Goal: Book appointment/travel/reservation

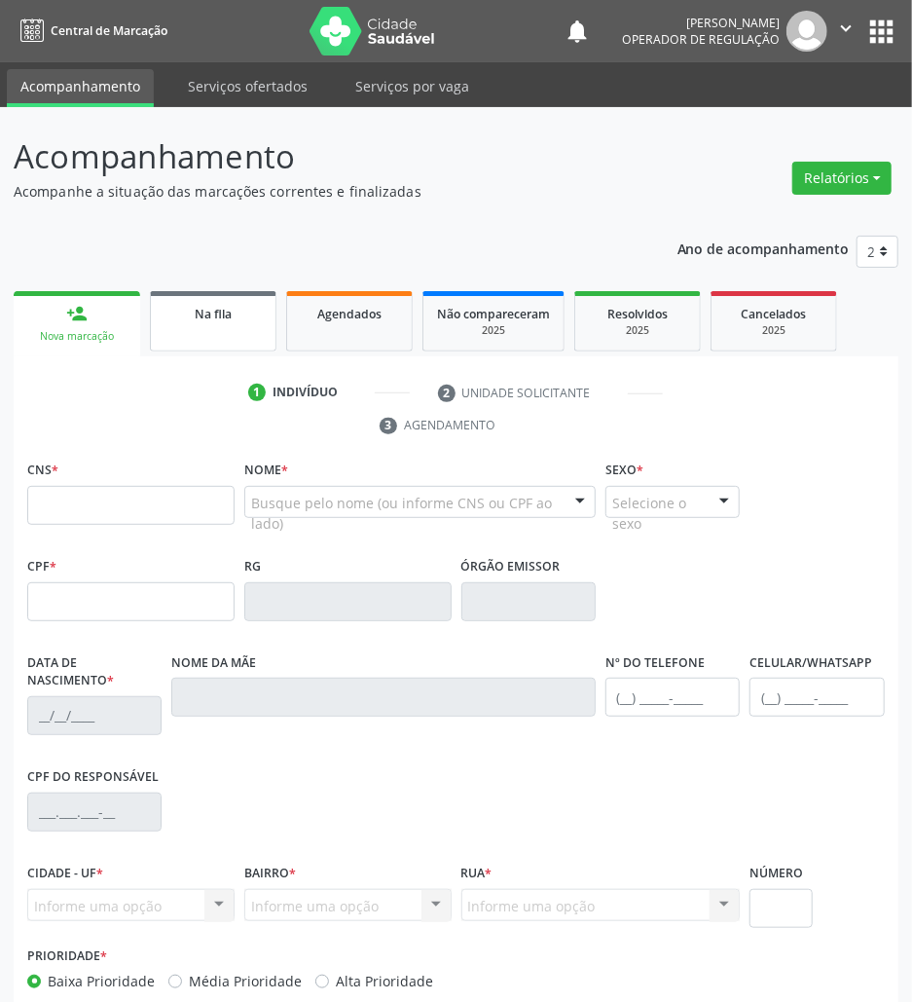
click at [214, 321] on div "Na fila" at bounding box center [213, 313] width 97 height 20
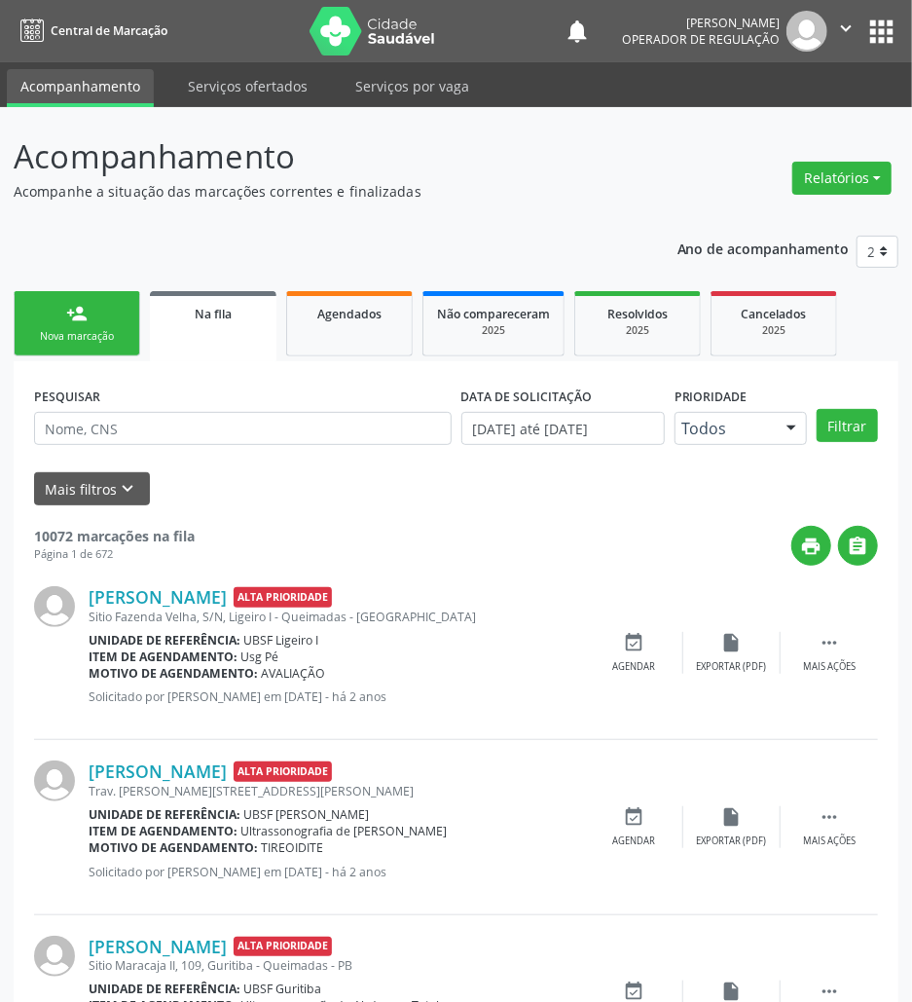
drag, startPoint x: 236, startPoint y: 464, endPoint x: 236, endPoint y: 441, distance: 23.4
click at [236, 457] on form "PESQUISAR DATA DE SOLICITAÇÃO [DATE] até [DATE] Prioridade Todos Todos Baixa Pr…" at bounding box center [456, 444] width 844 height 124
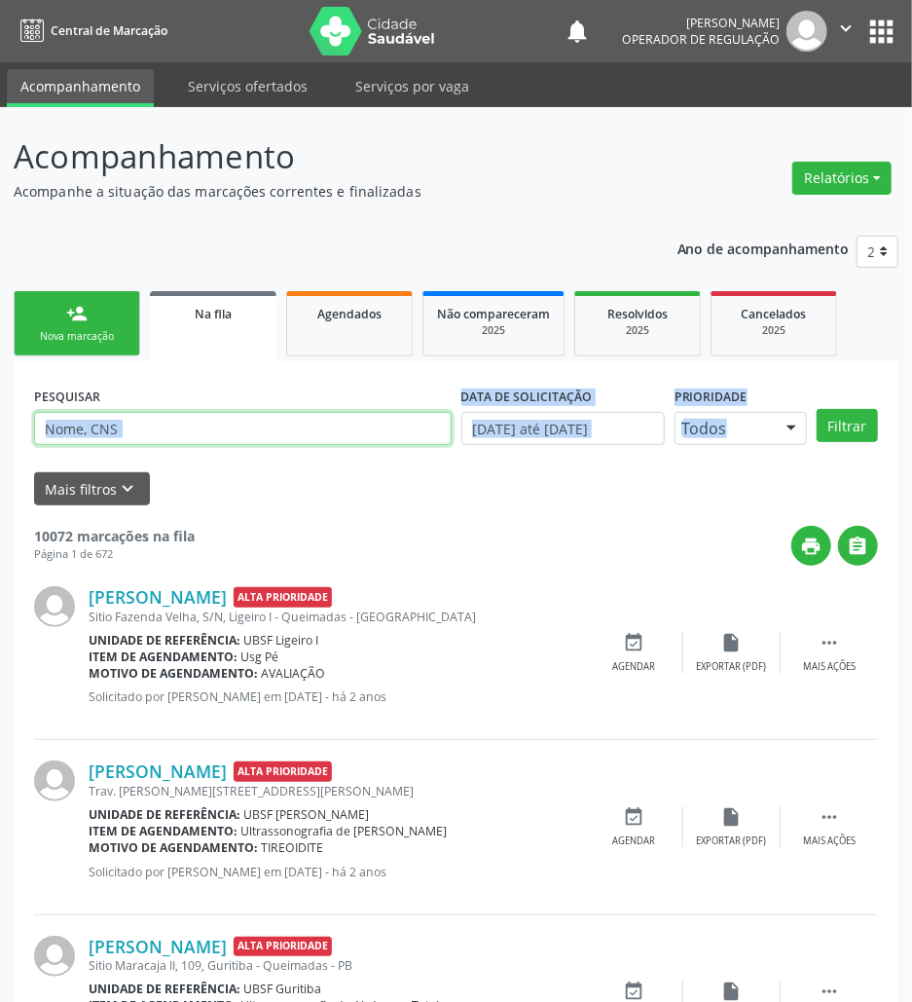
click at [236, 441] on input "text" at bounding box center [243, 428] width 418 height 33
click at [817, 409] on button "Filtrar" at bounding box center [847, 425] width 61 height 33
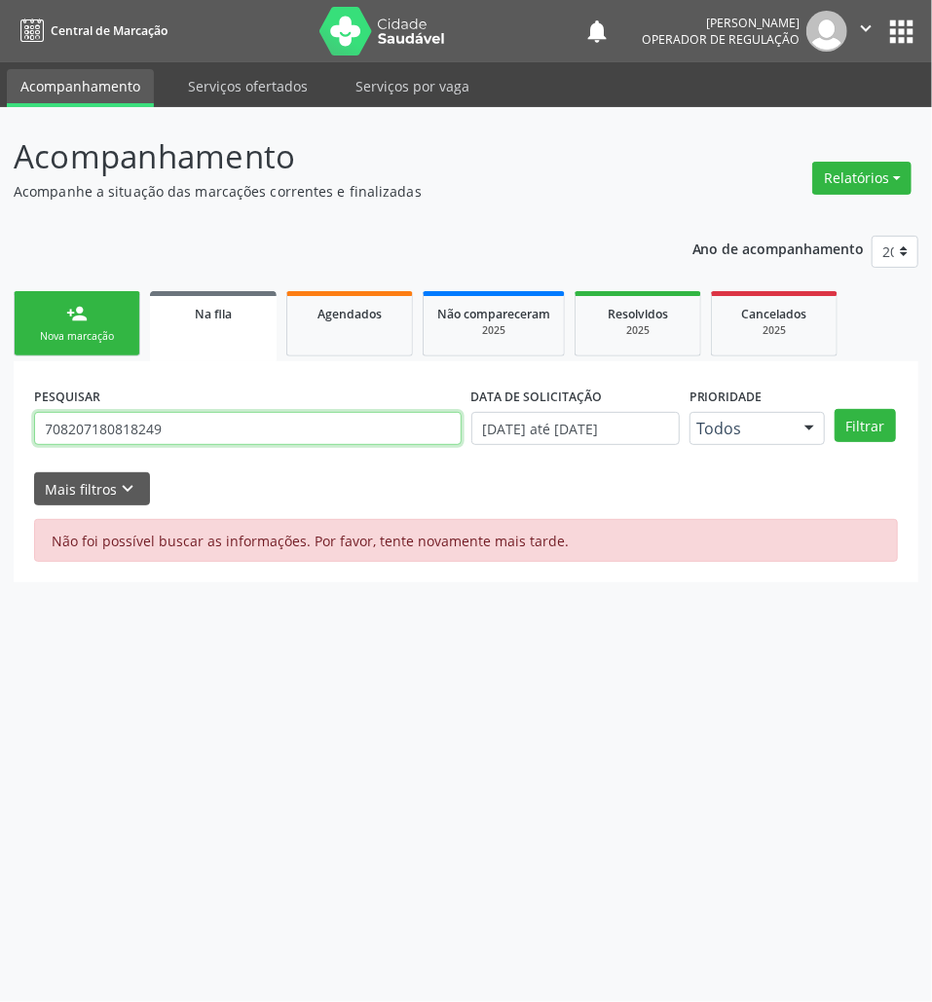
click at [231, 445] on div "PESQUISAR 708207180818249" at bounding box center [247, 420] width 437 height 76
click at [834, 409] on button "Filtrar" at bounding box center [864, 425] width 61 height 33
click at [230, 449] on div "PESQUISAR 708207180818249" at bounding box center [247, 420] width 437 height 76
click at [219, 434] on input "708207180818249" at bounding box center [247, 428] width 427 height 33
click at [218, 434] on input "708207180818249" at bounding box center [247, 428] width 427 height 33
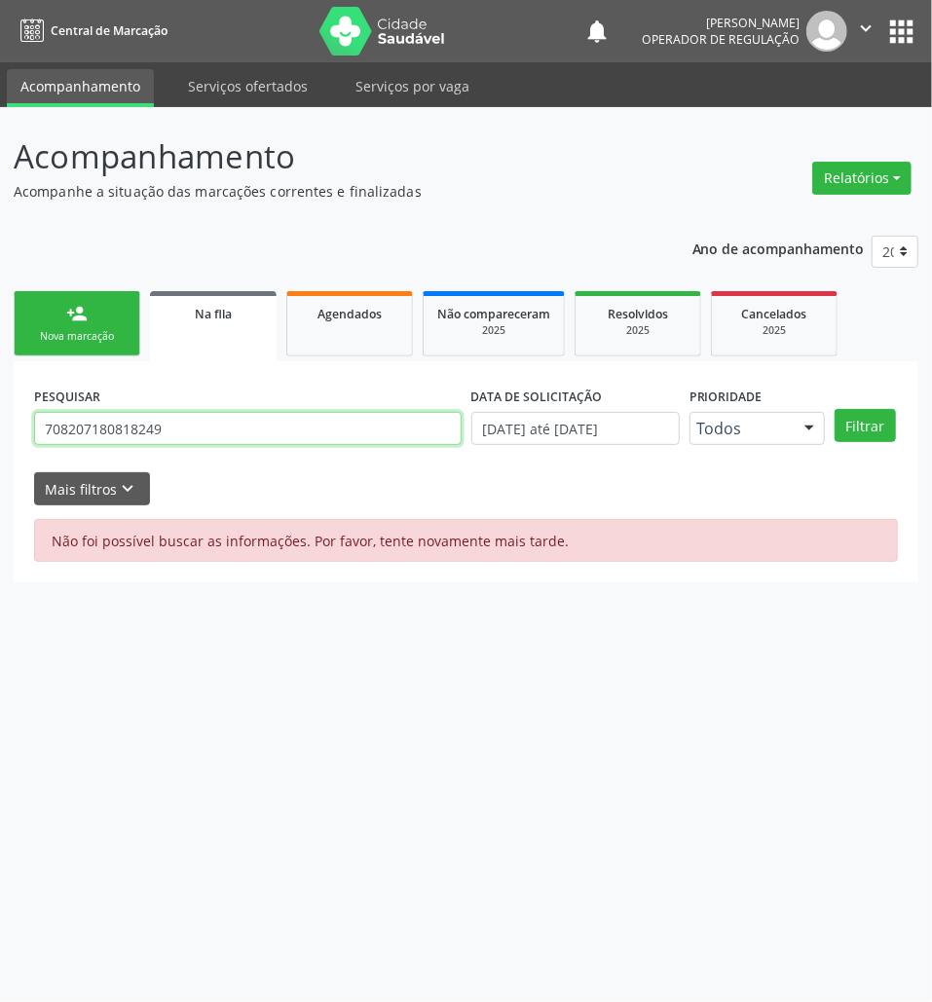
click at [218, 434] on input "708207180818249" at bounding box center [247, 428] width 427 height 33
click at [266, 429] on input "708207180818249" at bounding box center [247, 428] width 427 height 33
click at [207, 428] on input "708207180818249" at bounding box center [247, 428] width 427 height 33
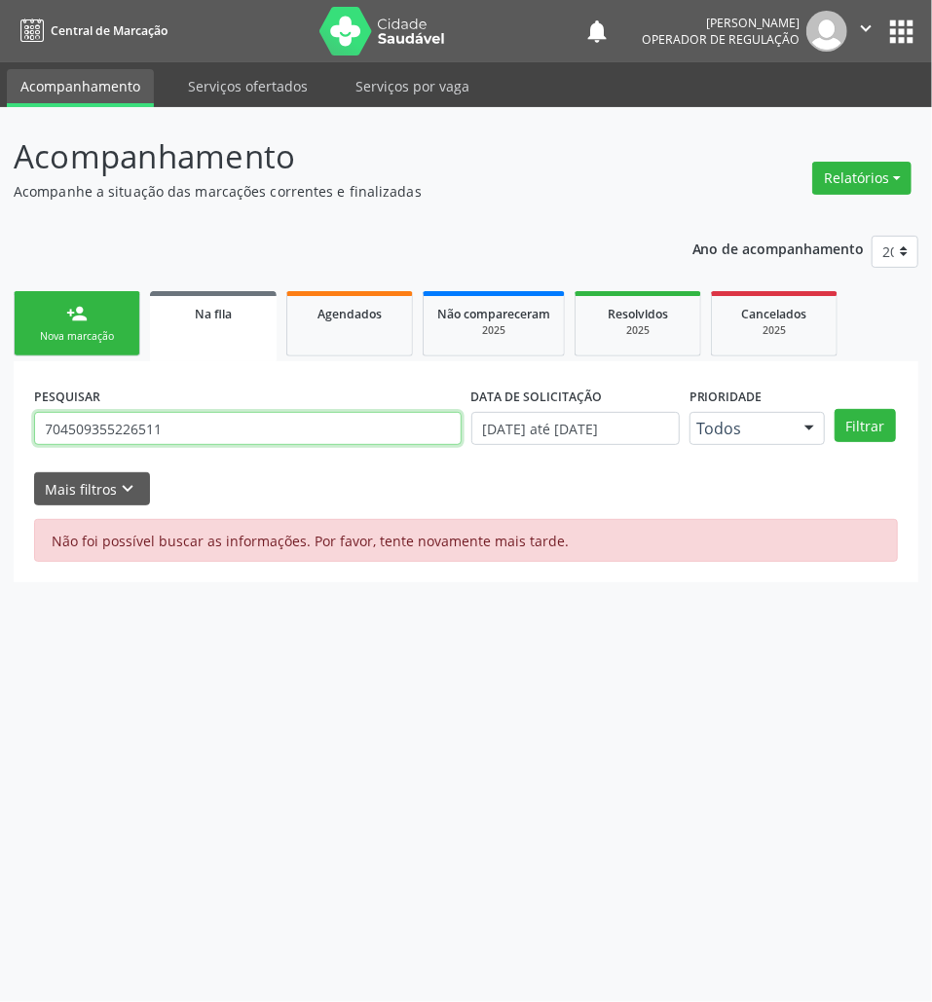
type input "704509355226511"
click at [834, 409] on button "Filtrar" at bounding box center [864, 425] width 61 height 33
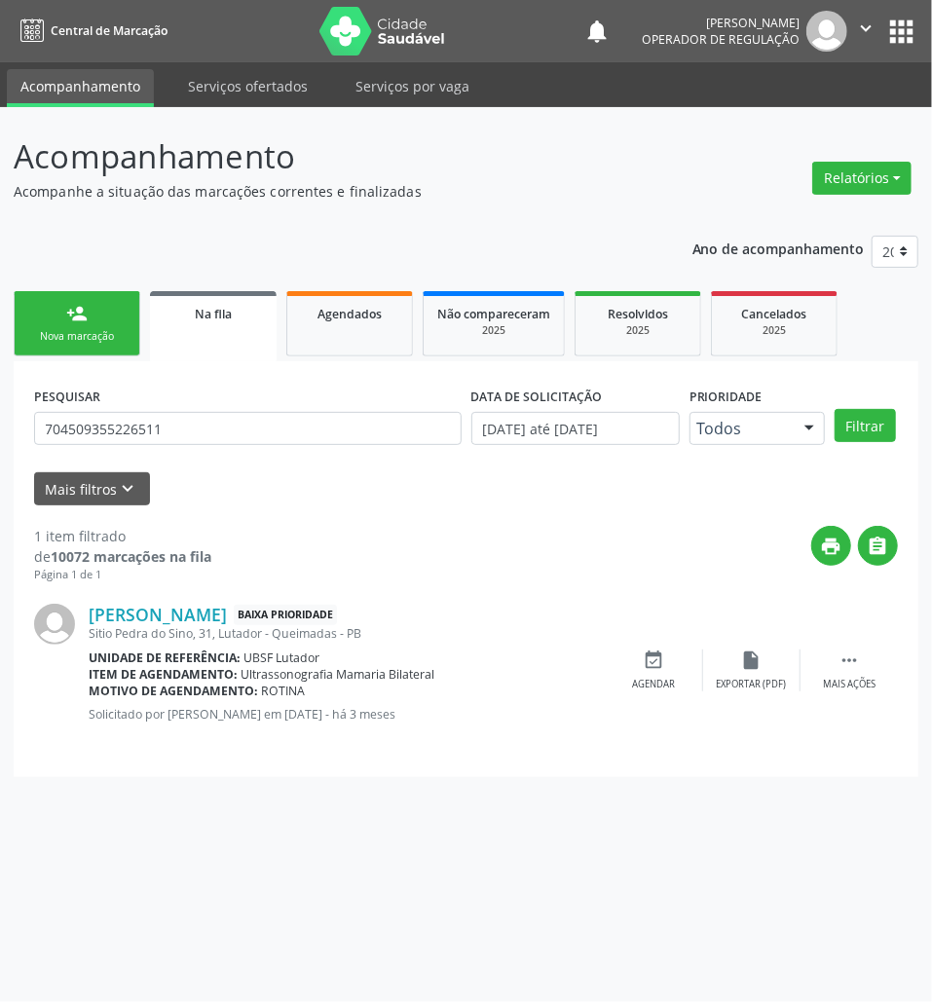
drag, startPoint x: 651, startPoint y: 666, endPoint x: 920, endPoint y: 462, distance: 337.7
click at [651, 667] on icon "event_available" at bounding box center [654, 659] width 21 height 21
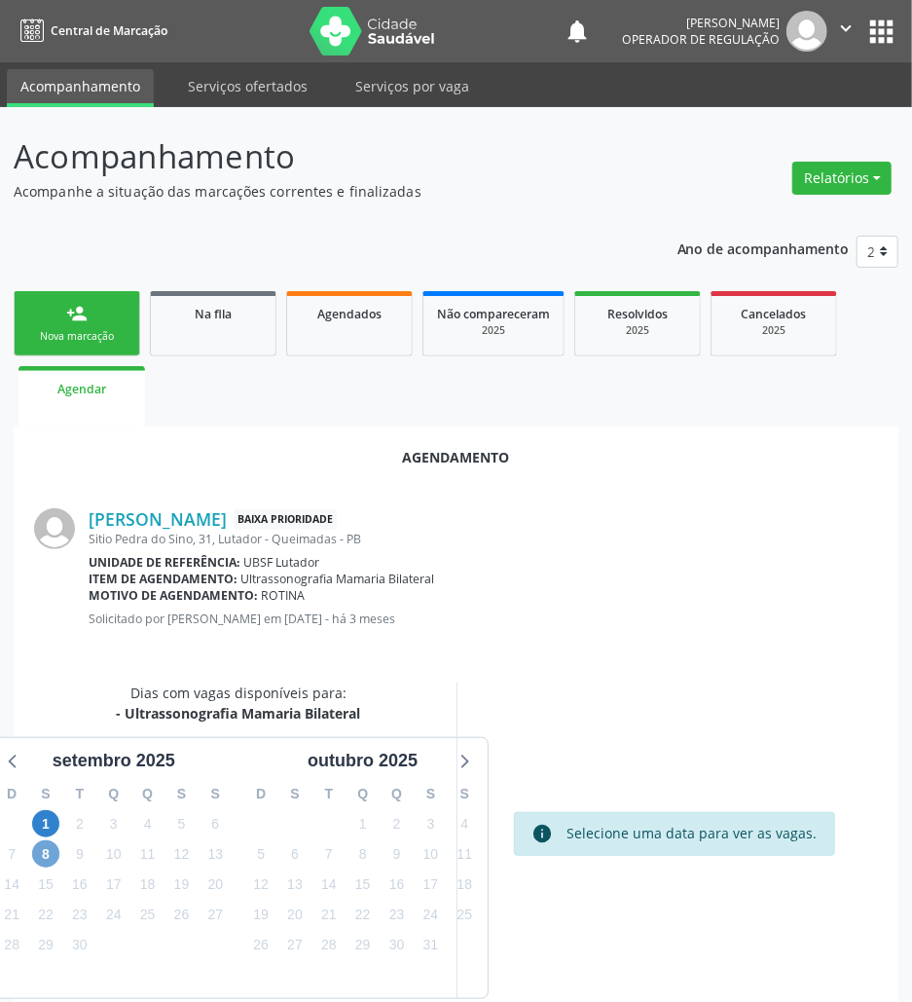
click at [36, 861] on span "8" at bounding box center [45, 853] width 27 height 27
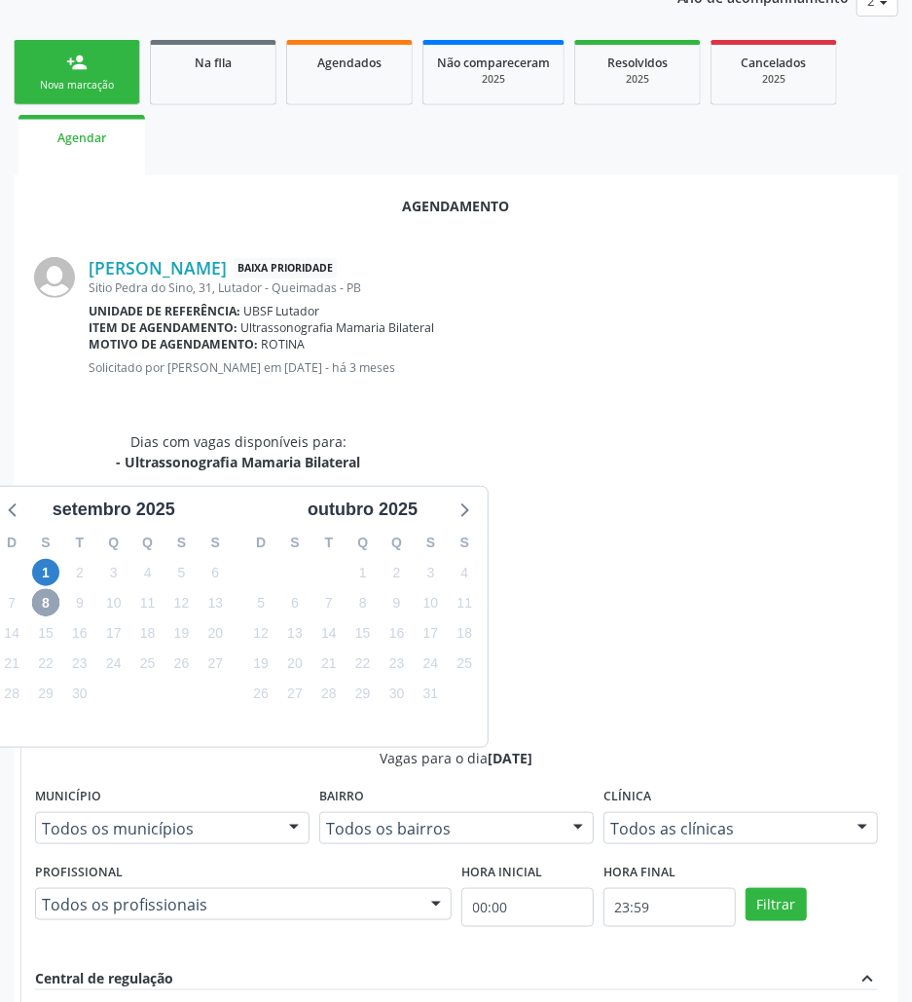
scroll to position [371, 0]
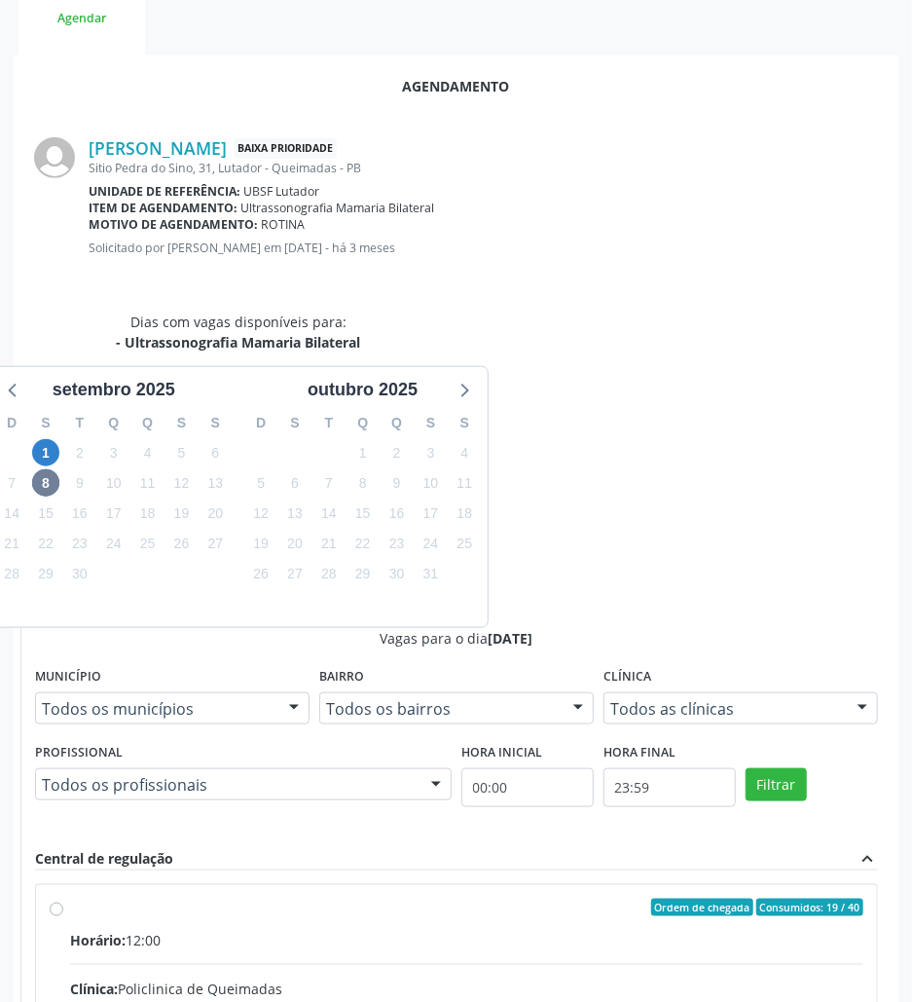
click at [63, 899] on input "Ordem de chegada Consumidos: 19 / 40 Horário: 12:00 Clínica: Policlinica de Que…" at bounding box center [57, 908] width 14 height 18
radio input "true"
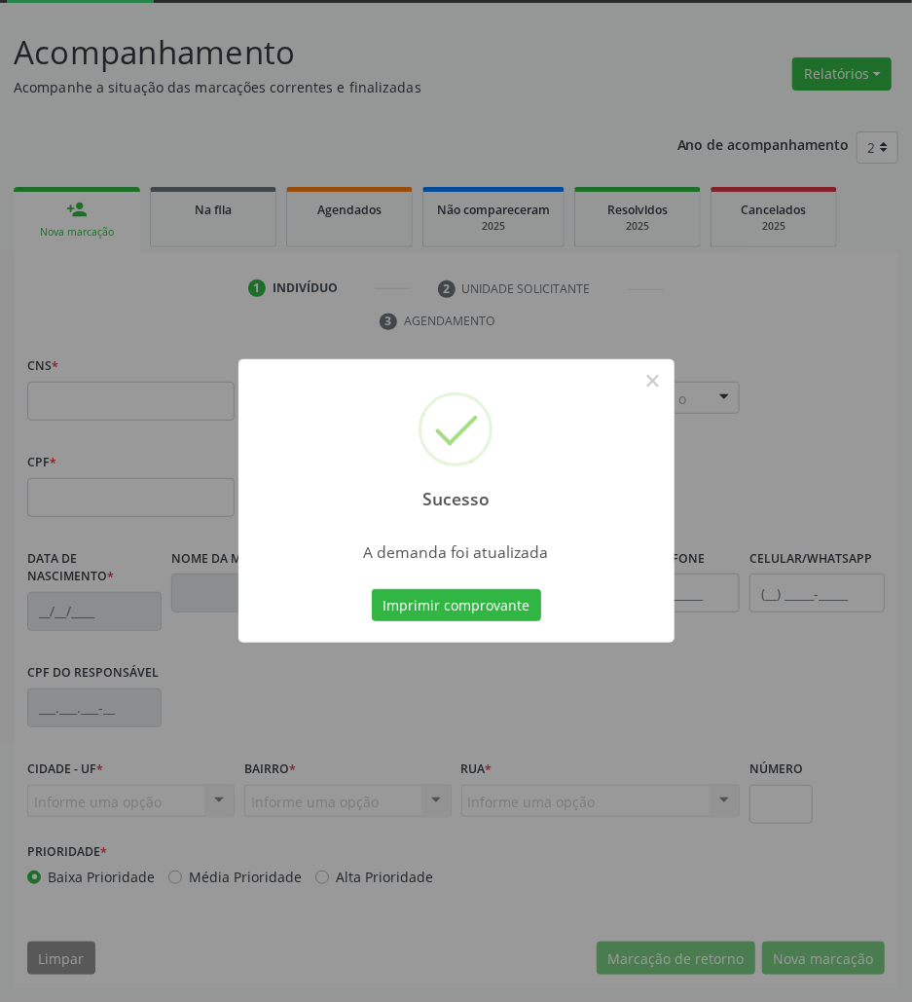
scroll to position [105, 0]
click at [528, 608] on button "Imprimir comprovante" at bounding box center [456, 605] width 169 height 33
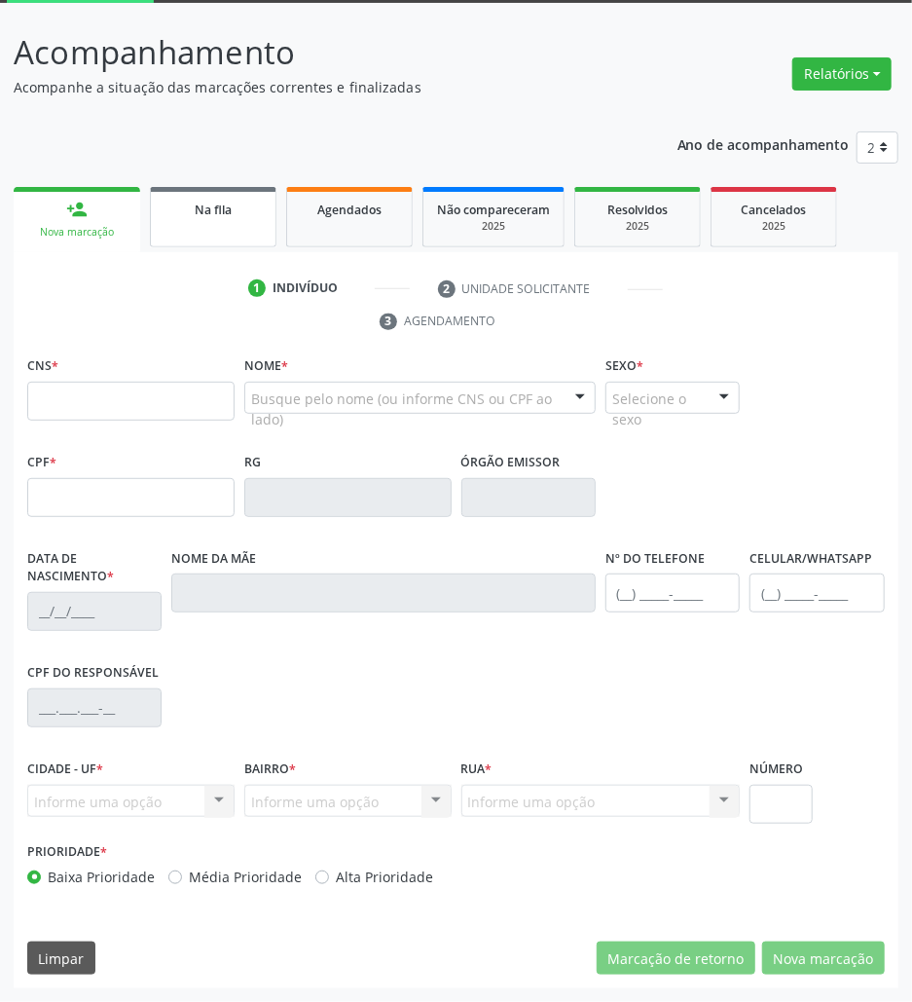
click at [216, 202] on span "Na fila" at bounding box center [213, 210] width 37 height 17
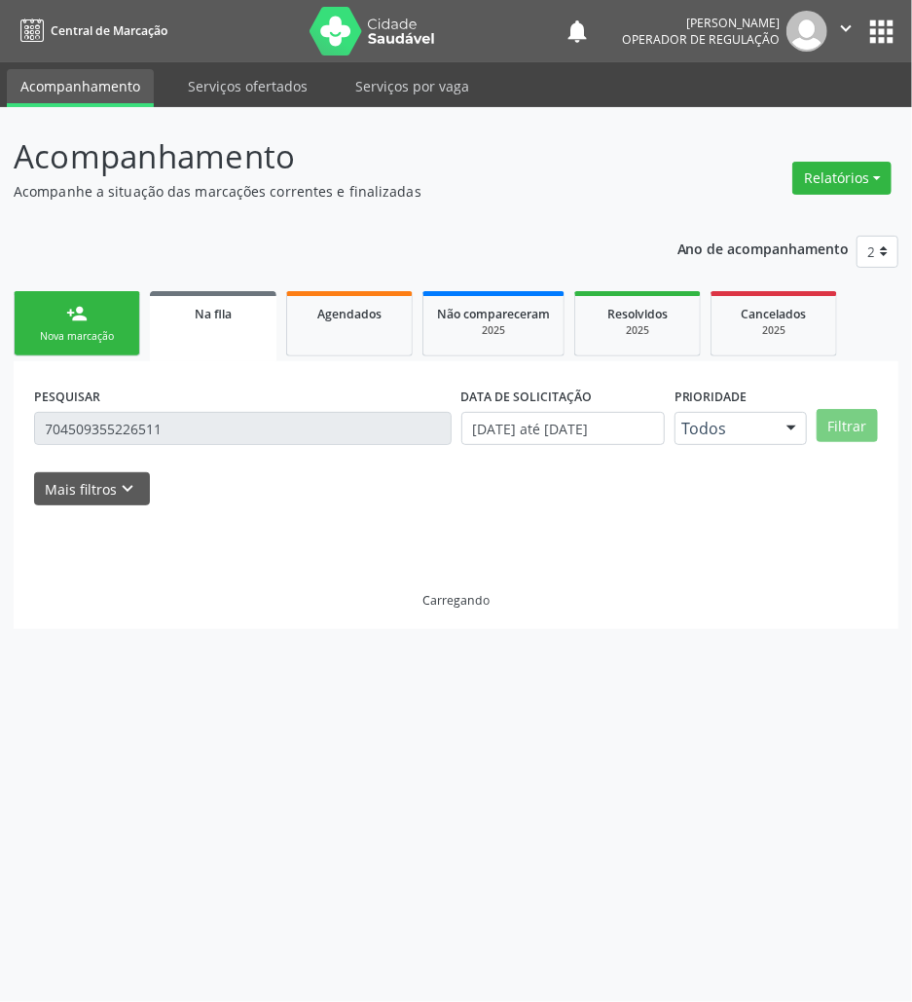
scroll to position [0, 0]
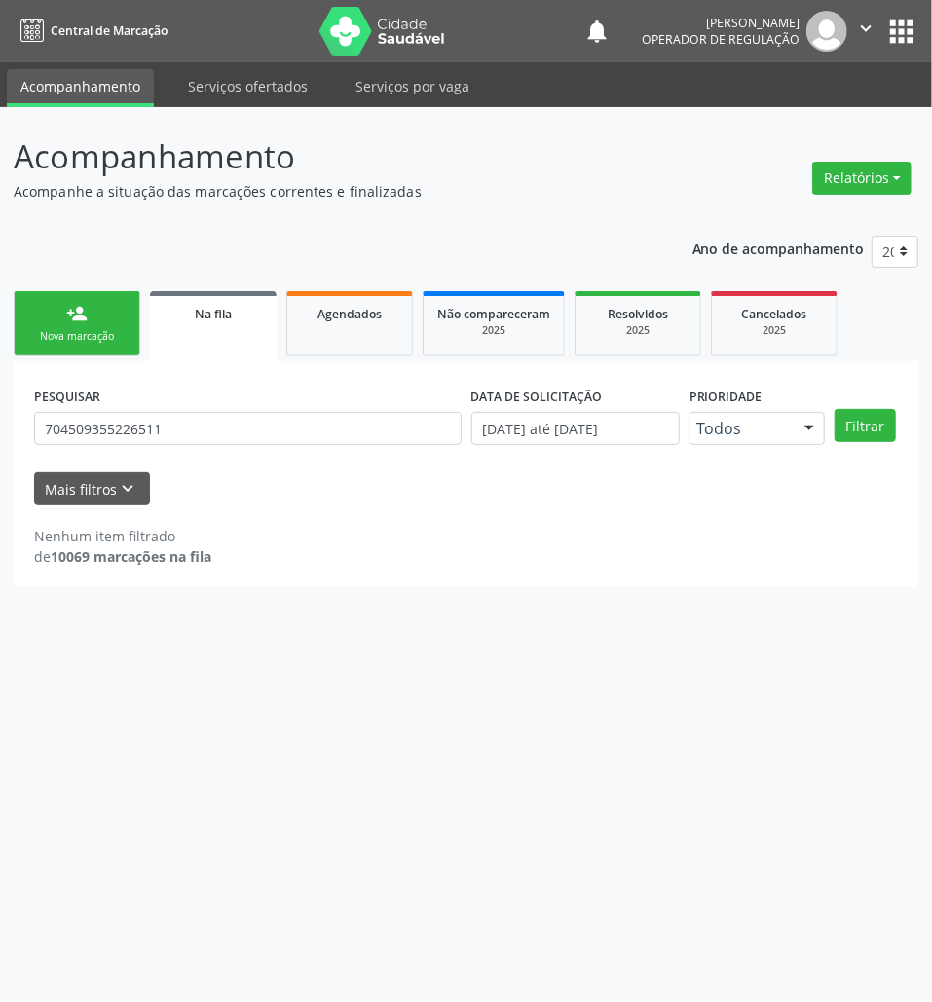
click at [265, 409] on div "PESQUISAR 704509355226511" at bounding box center [247, 420] width 437 height 76
click at [275, 429] on input "704509355226511" at bounding box center [247, 428] width 427 height 33
type input "704307583668497"
click at [834, 409] on button "Filtrar" at bounding box center [864, 425] width 61 height 33
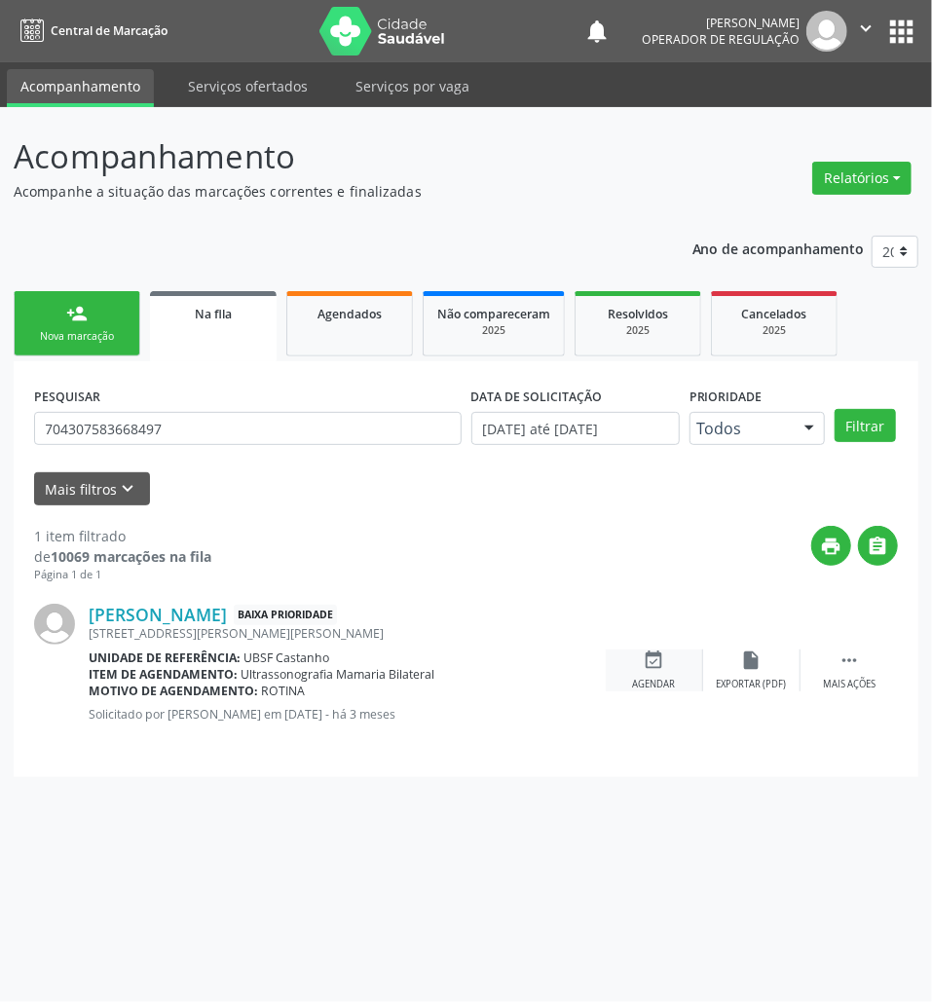
click at [663, 660] on div "event_available Agendar" at bounding box center [654, 670] width 97 height 42
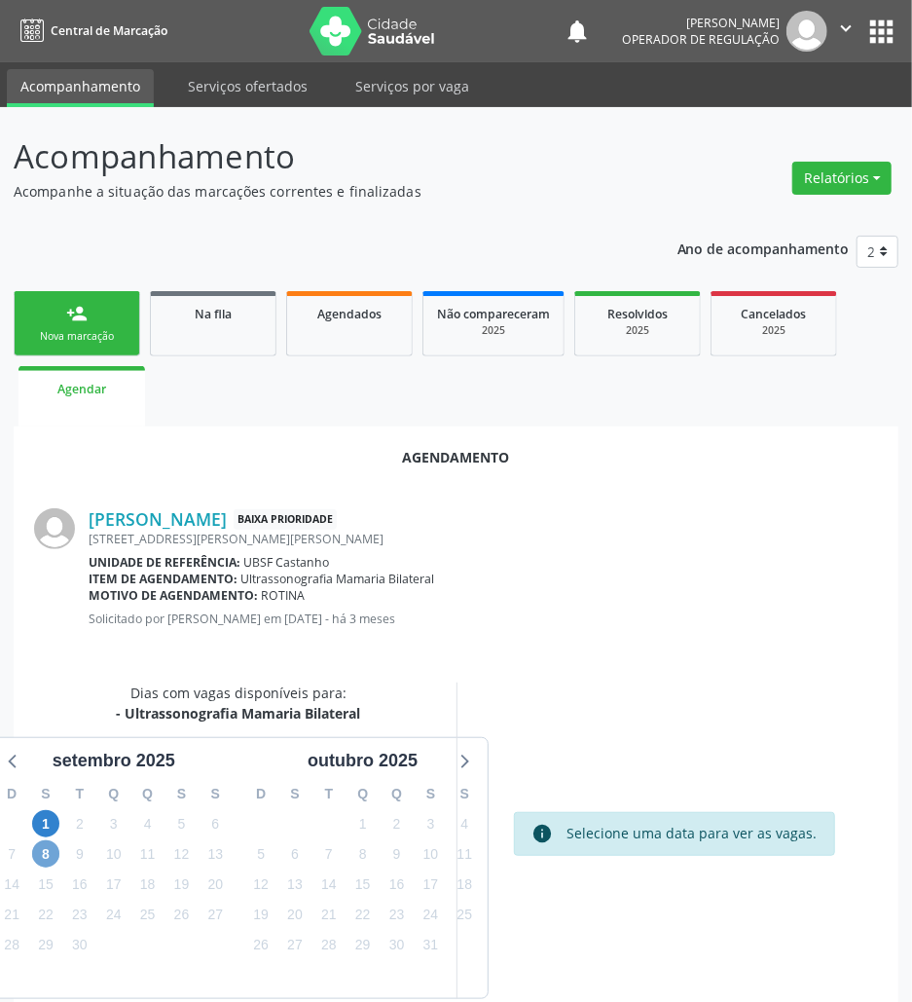
click at [48, 849] on span "8" at bounding box center [45, 853] width 27 height 27
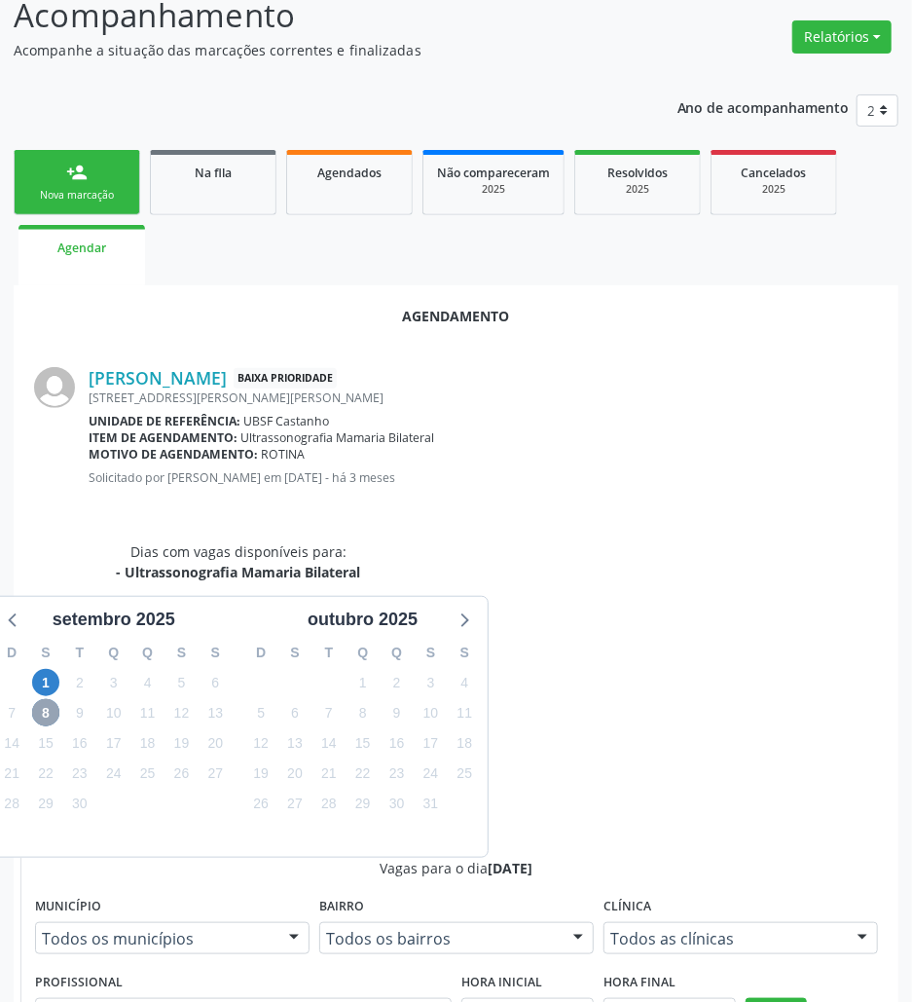
scroll to position [371, 0]
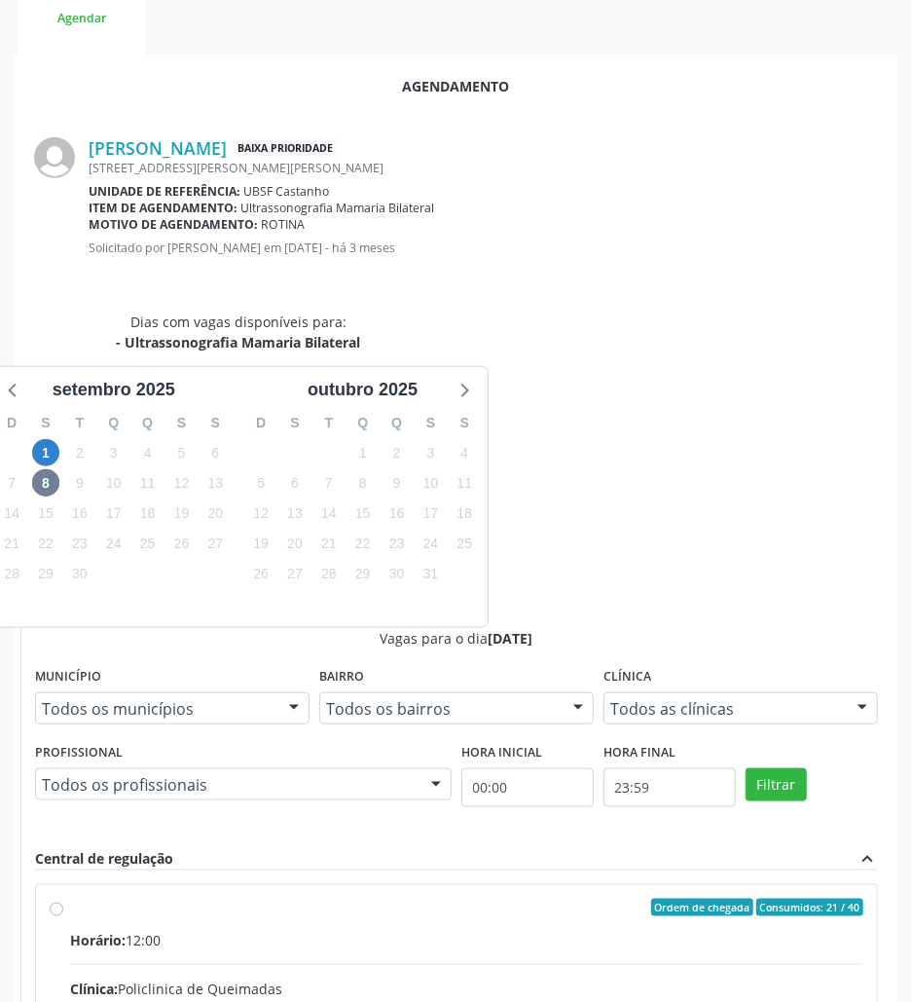
click at [63, 899] on input "Ordem de chegada Consumidos: 21 / 40 Horário: 12:00 Clínica: Policlinica de Que…" at bounding box center [57, 908] width 14 height 18
radio input "true"
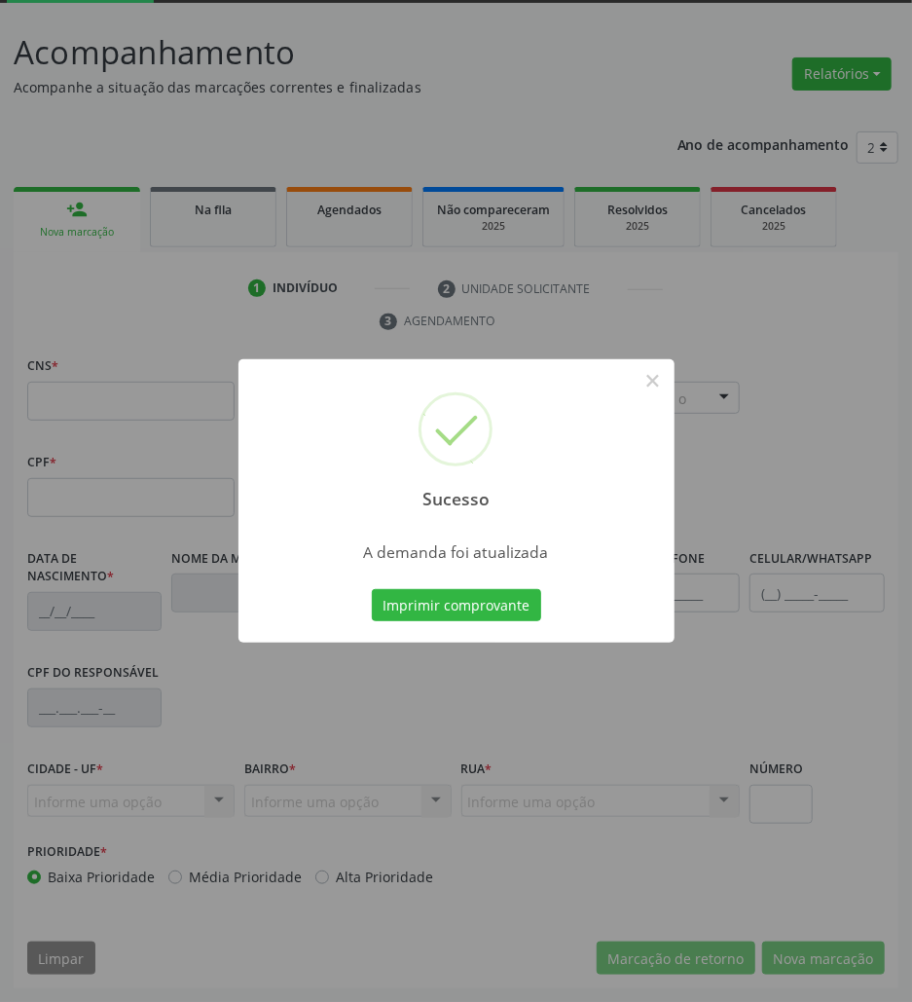
scroll to position [105, 0]
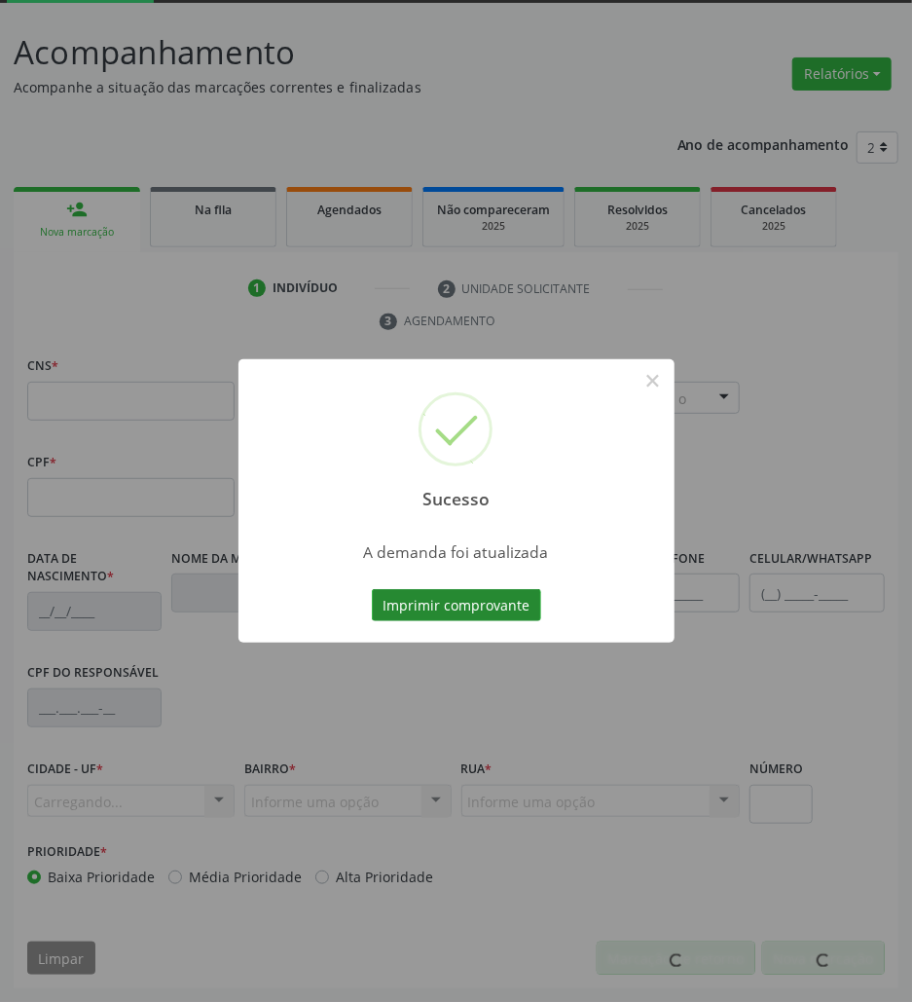
click at [453, 592] on button "Imprimir comprovante" at bounding box center [456, 605] width 169 height 33
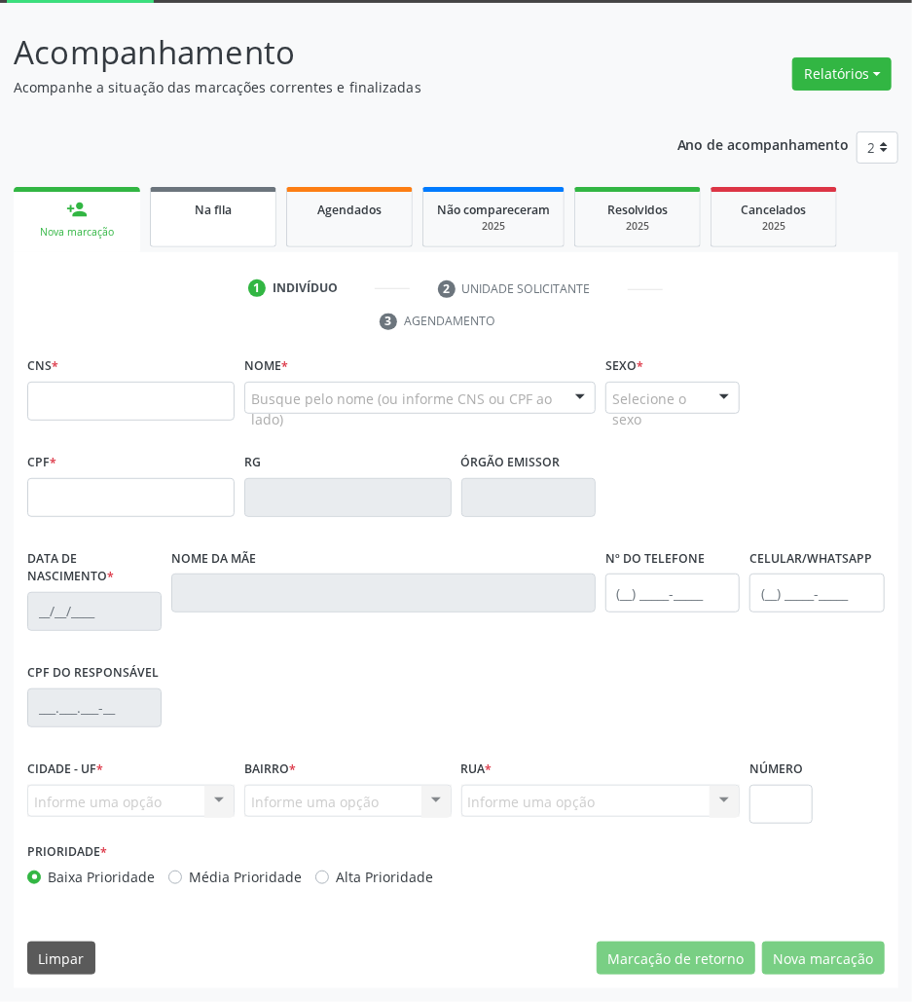
click at [192, 207] on div "Na fila" at bounding box center [213, 209] width 97 height 20
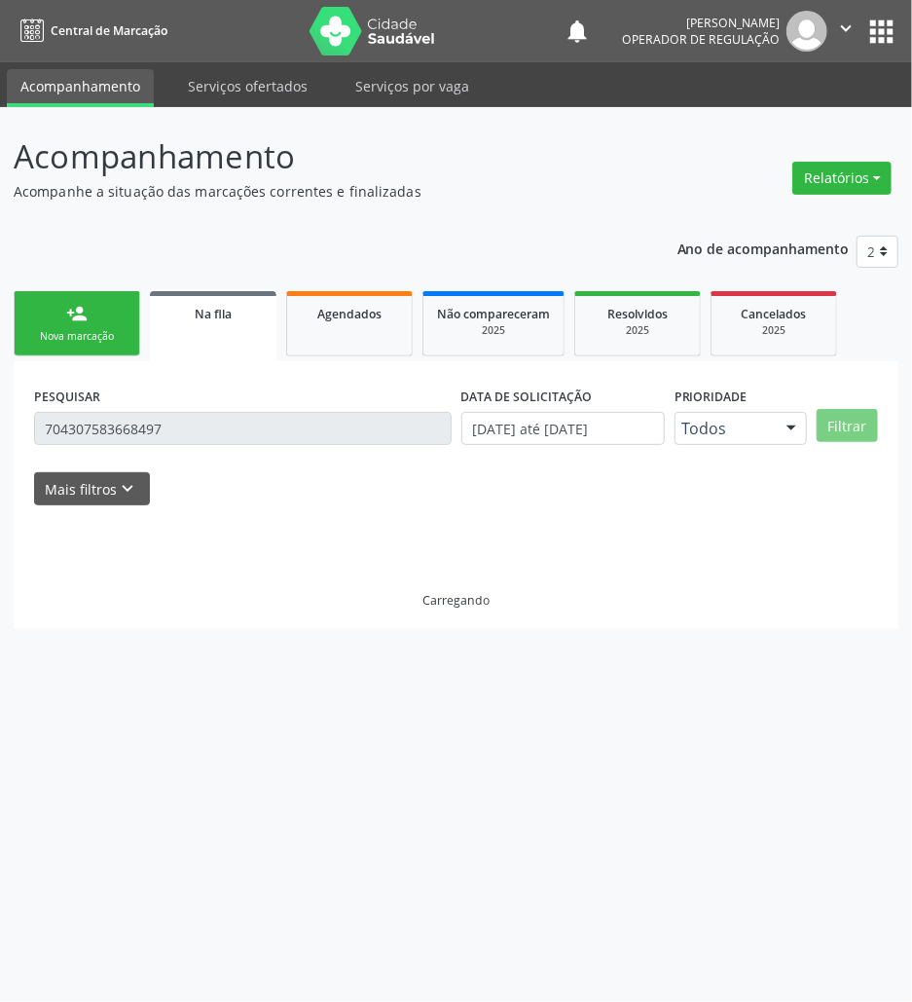
scroll to position [0, 0]
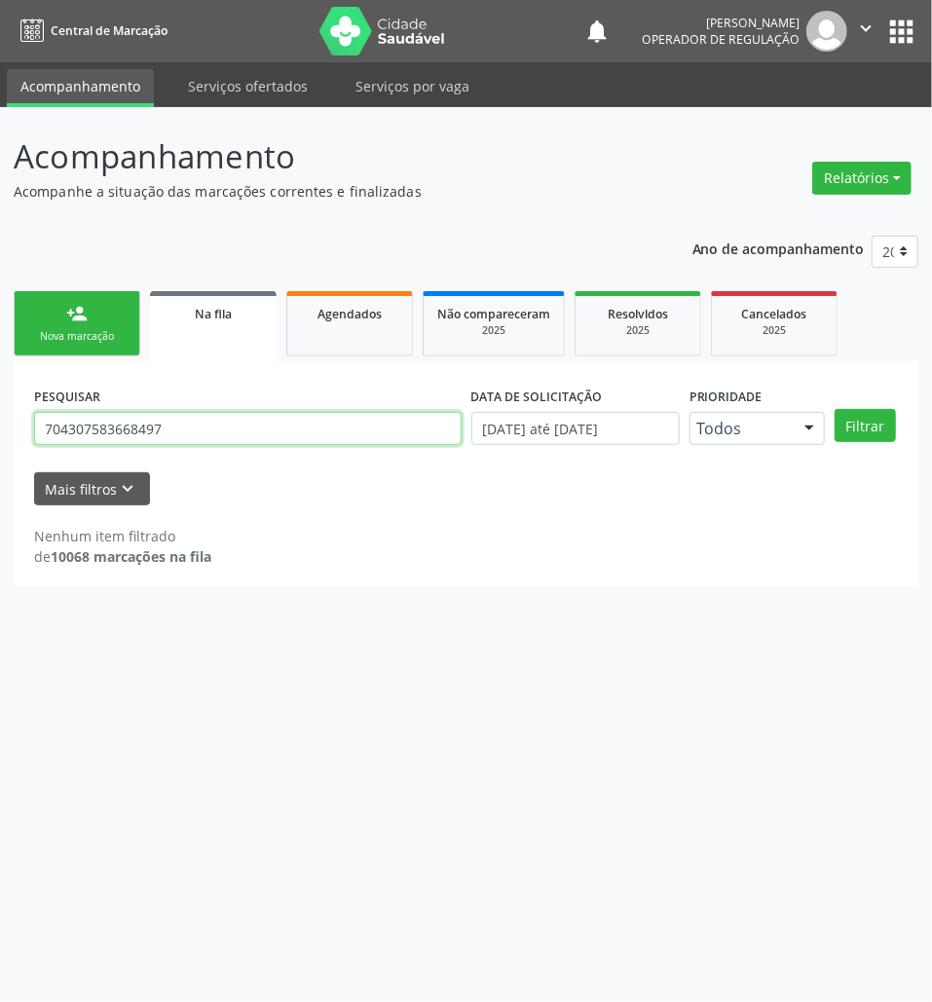
click at [123, 418] on input "704307583668497" at bounding box center [247, 428] width 427 height 33
type input "MARINILZA"
click at [834, 409] on button "Filtrar" at bounding box center [864, 425] width 61 height 33
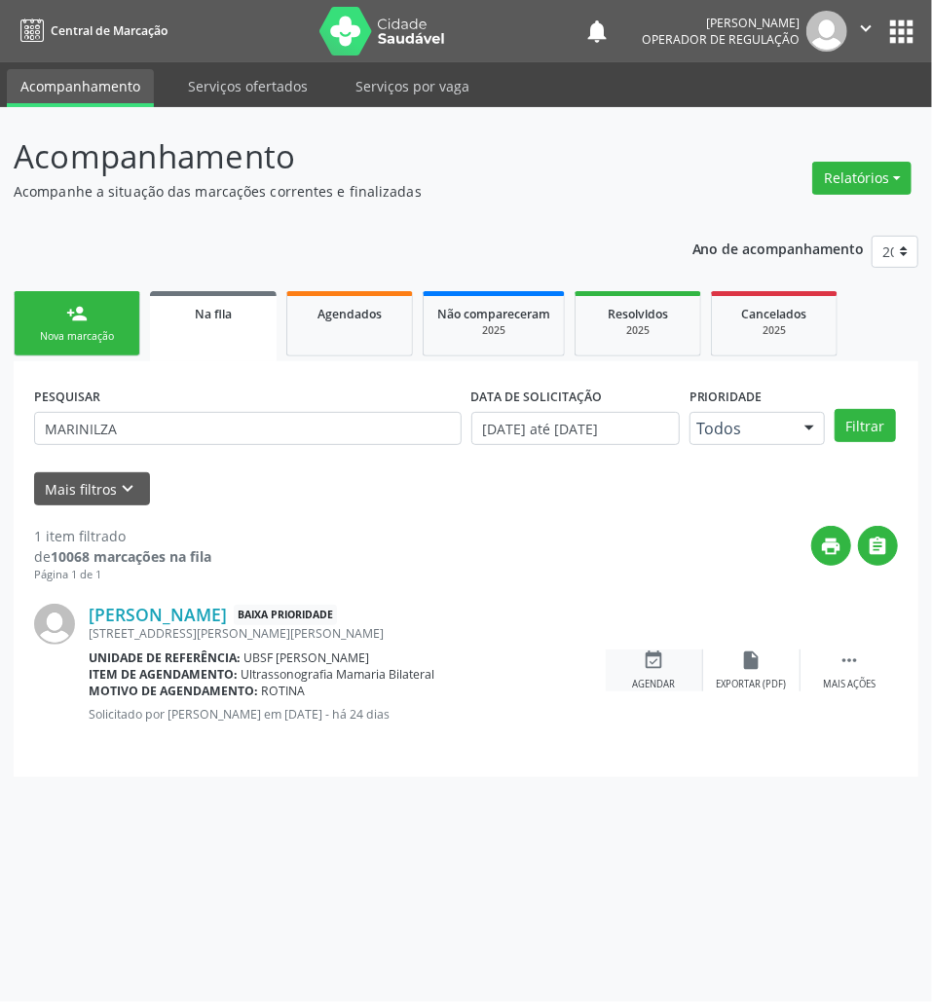
click at [658, 658] on icon "event_available" at bounding box center [654, 659] width 21 height 21
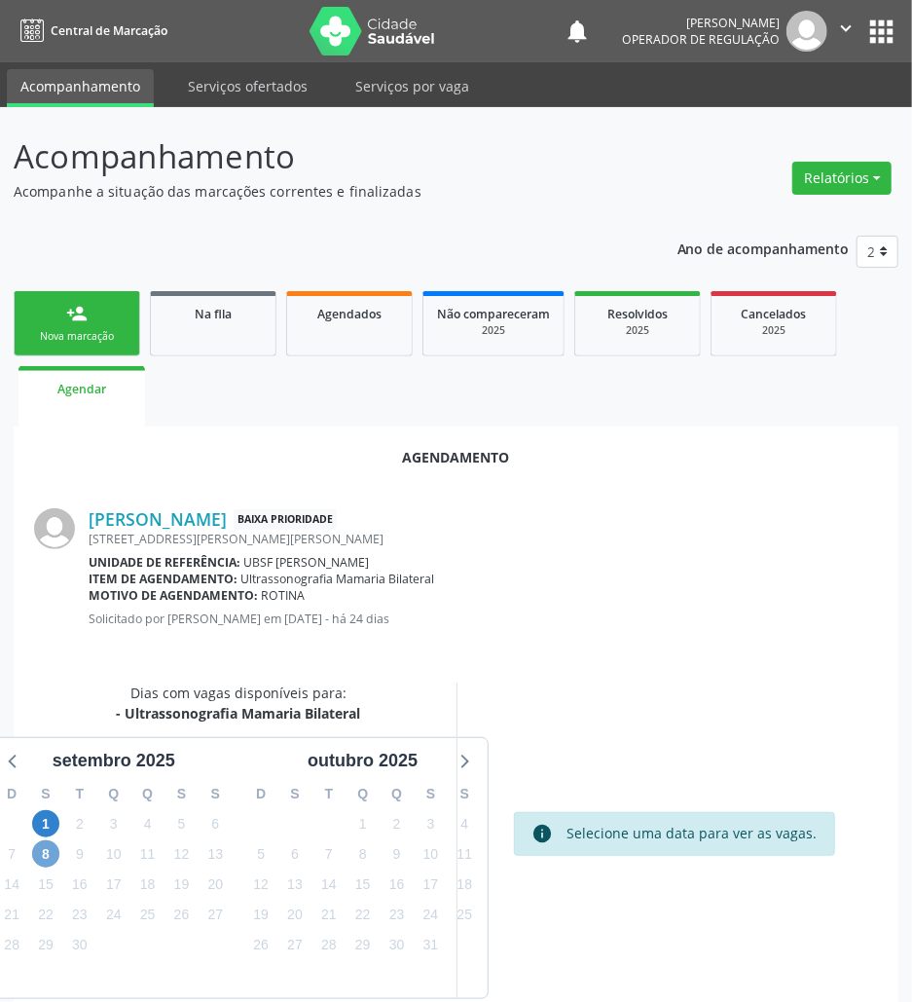
click at [39, 865] on span "8" at bounding box center [45, 853] width 27 height 27
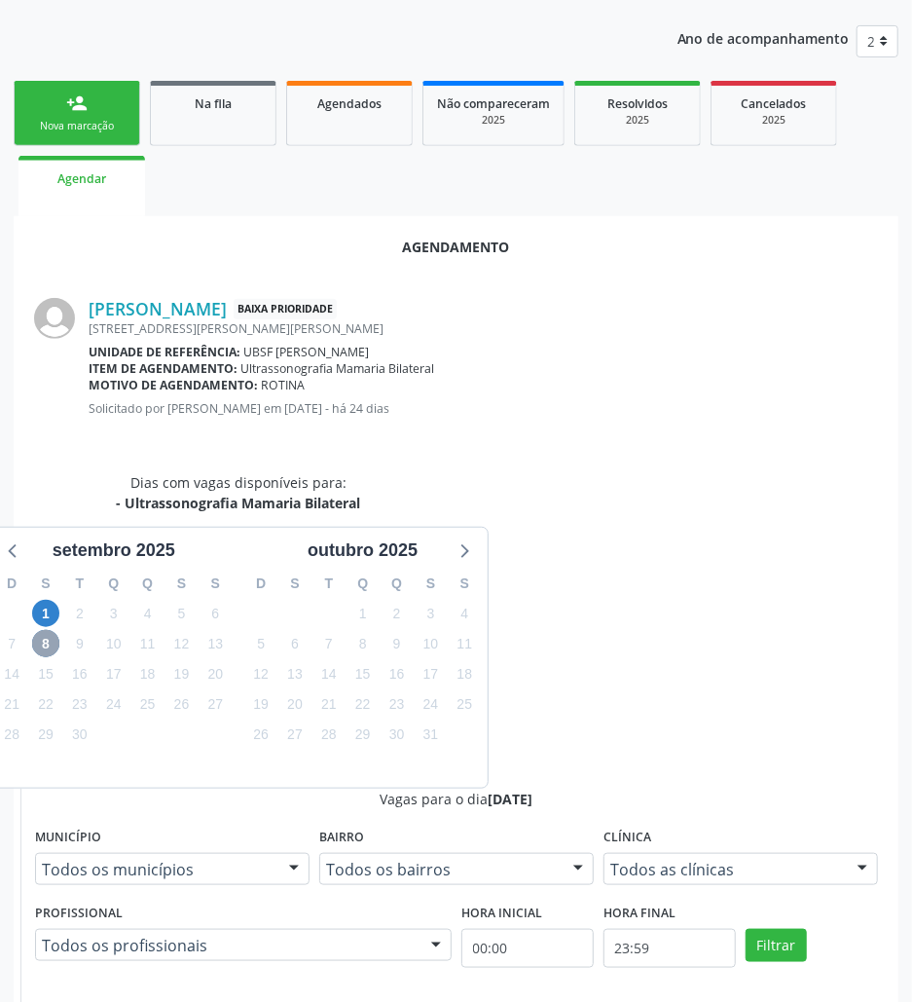
scroll to position [371, 0]
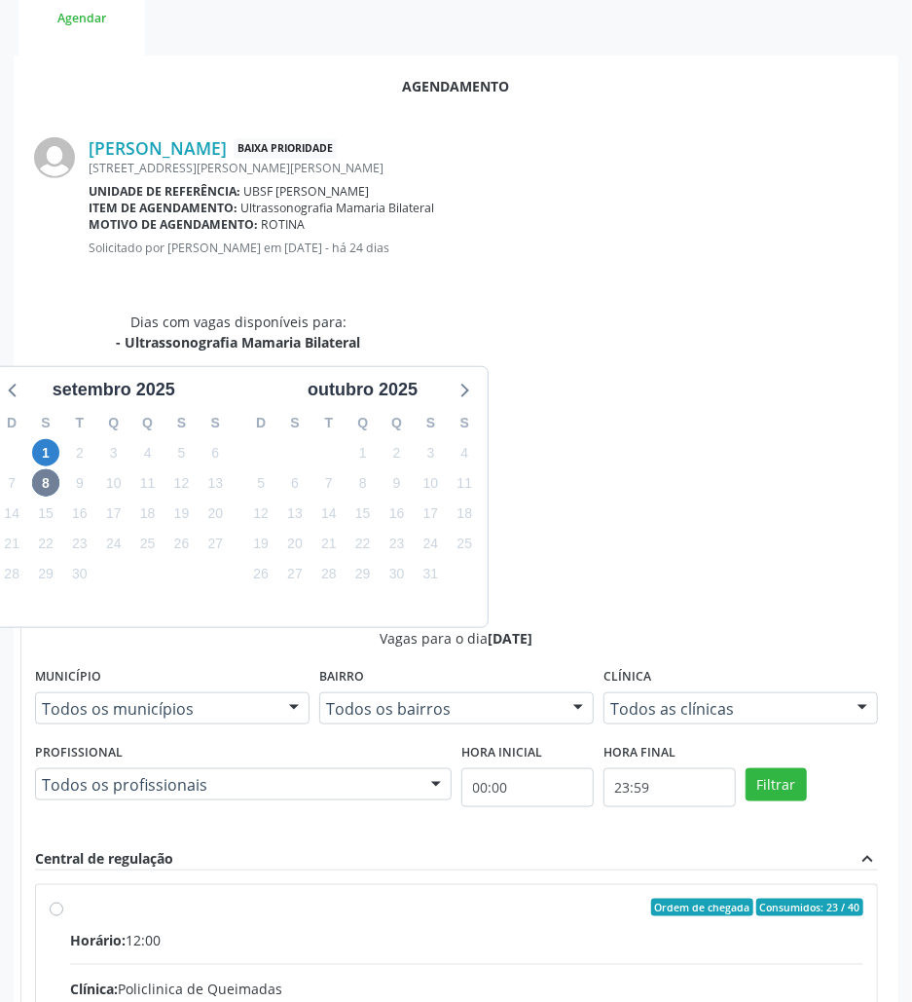
click at [63, 899] on input "Ordem de chegada Consumidos: 23 / 40 Horário: 12:00 Clínica: Policlinica de Que…" at bounding box center [57, 908] width 14 height 18
radio input "true"
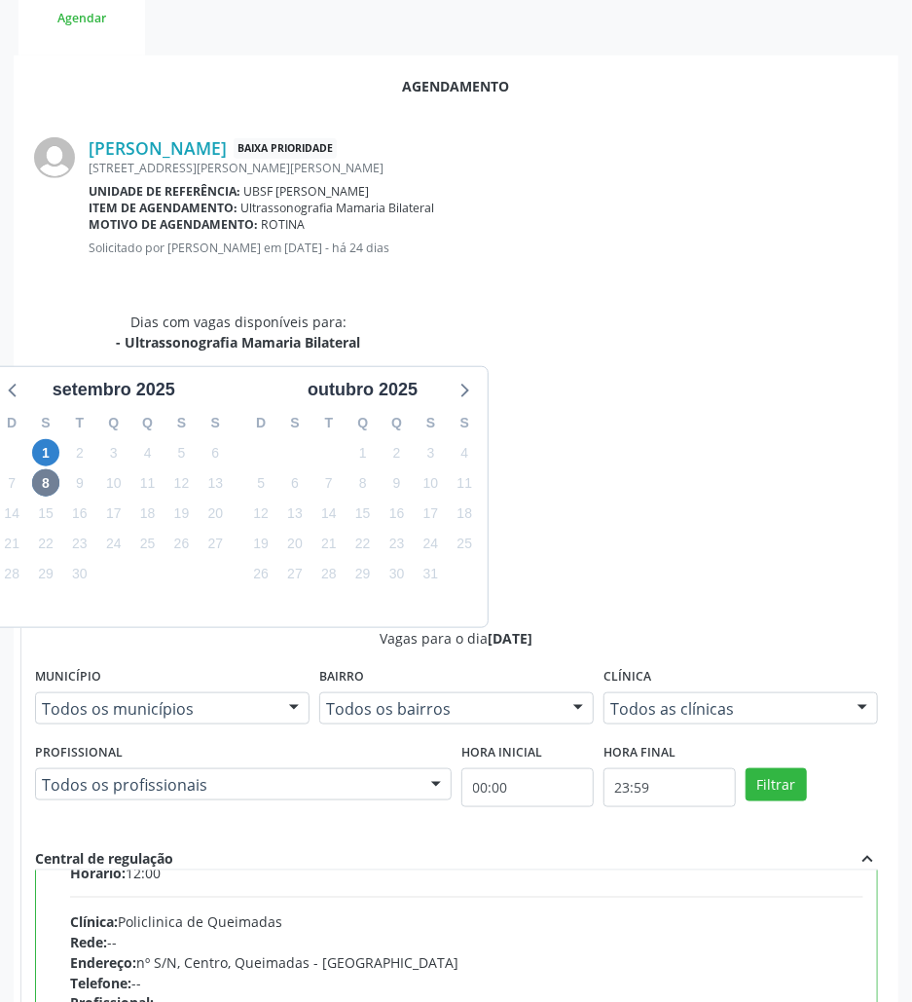
scroll to position [98, 0]
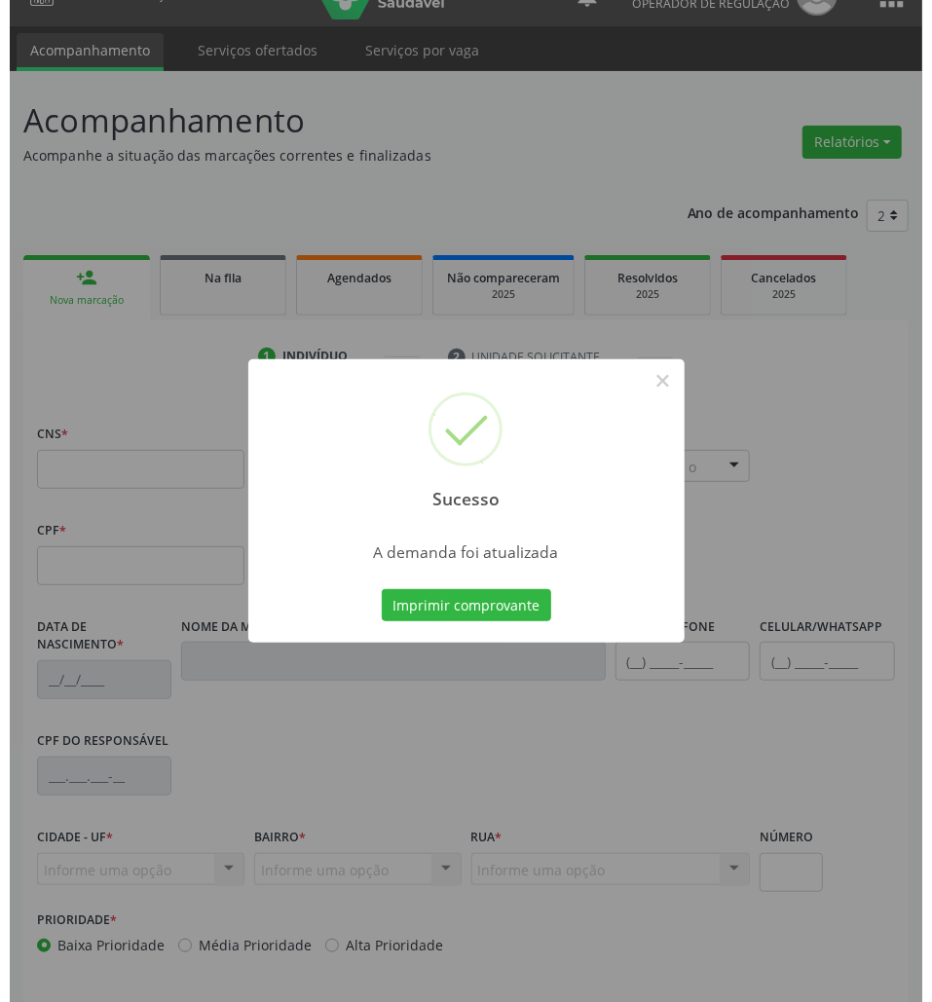
scroll to position [0, 0]
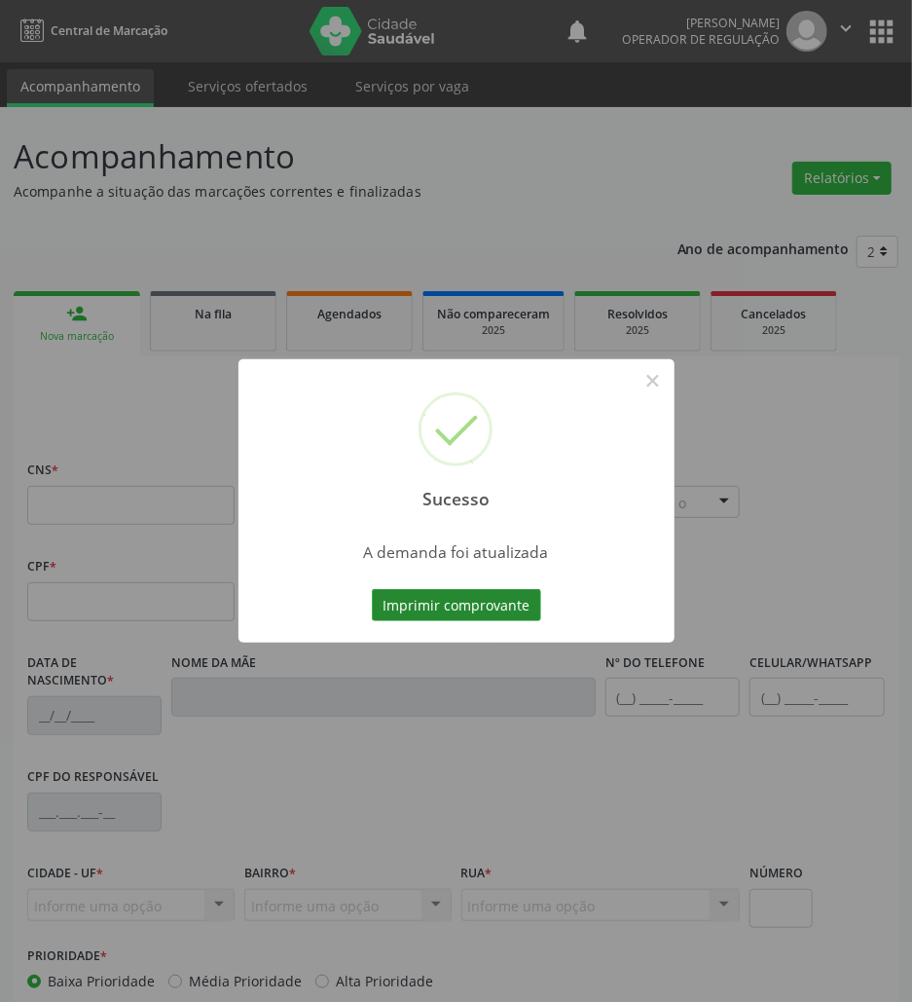
click at [423, 600] on button "Imprimir comprovante" at bounding box center [456, 605] width 169 height 33
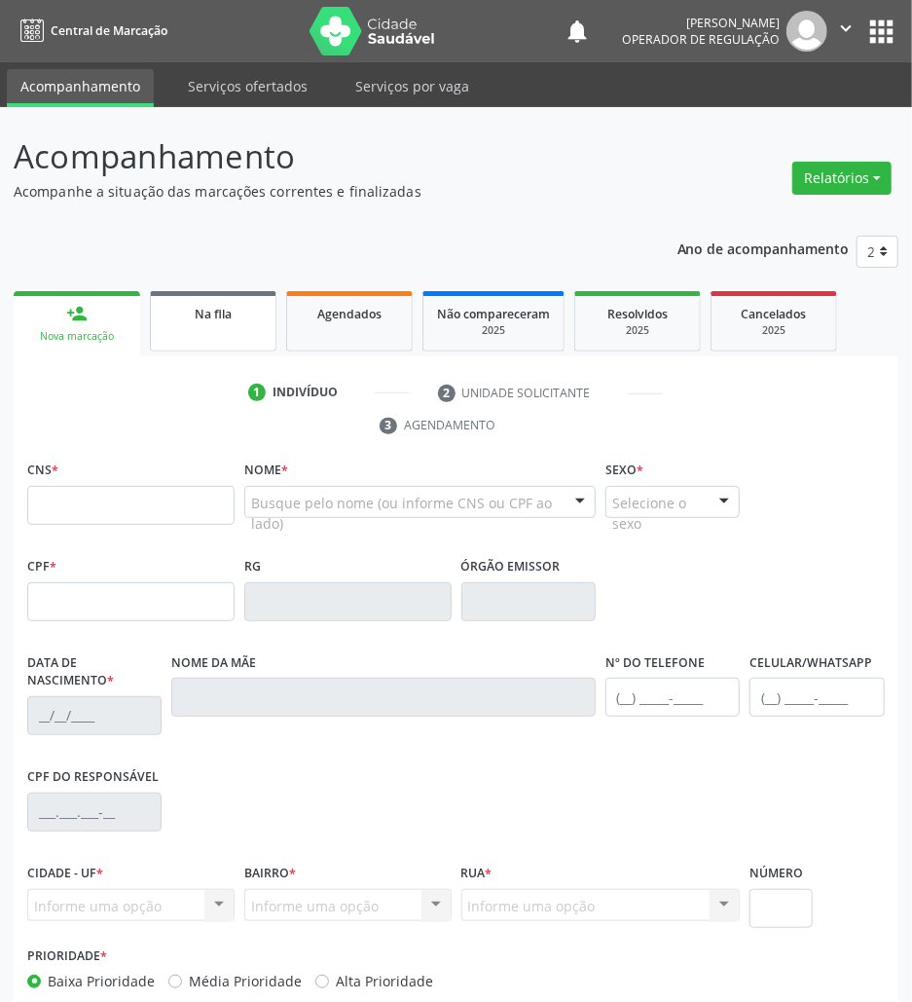
click at [226, 337] on link "Na fila" at bounding box center [213, 321] width 127 height 60
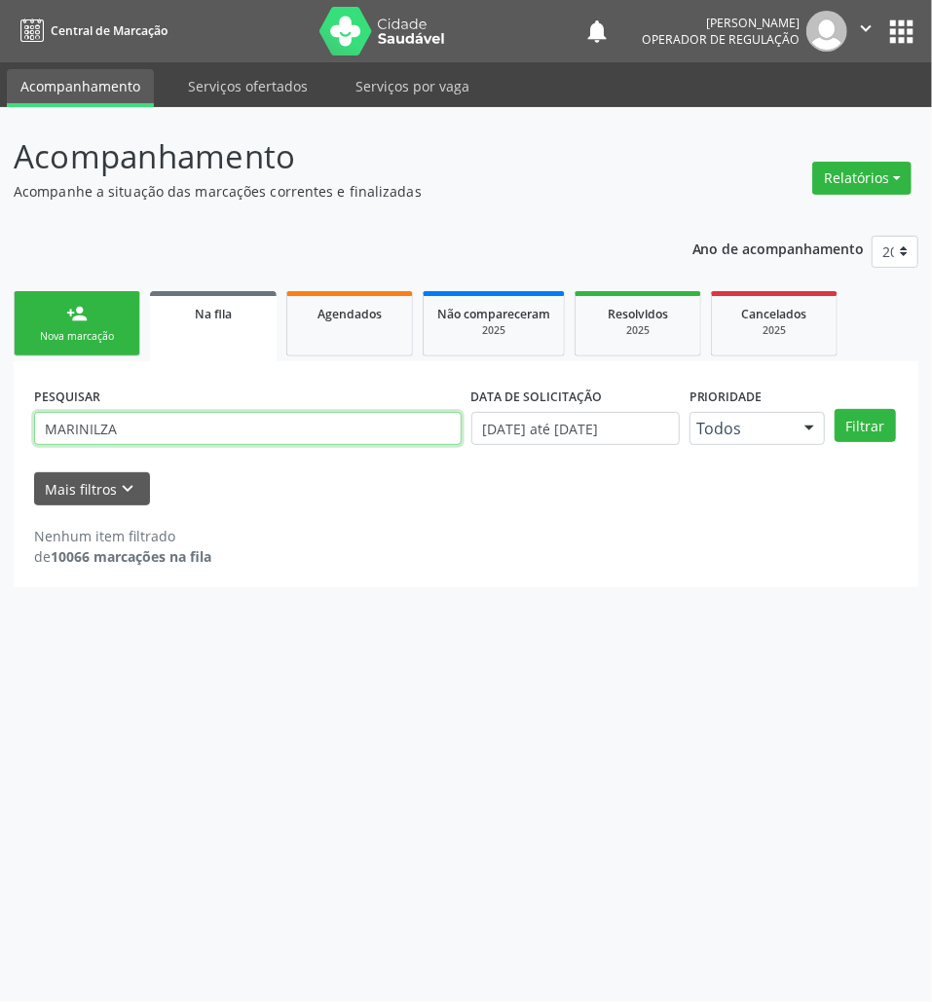
click at [372, 434] on input "MARINILZA" at bounding box center [247, 428] width 427 height 33
click at [834, 409] on button "Filtrar" at bounding box center [864, 425] width 61 height 33
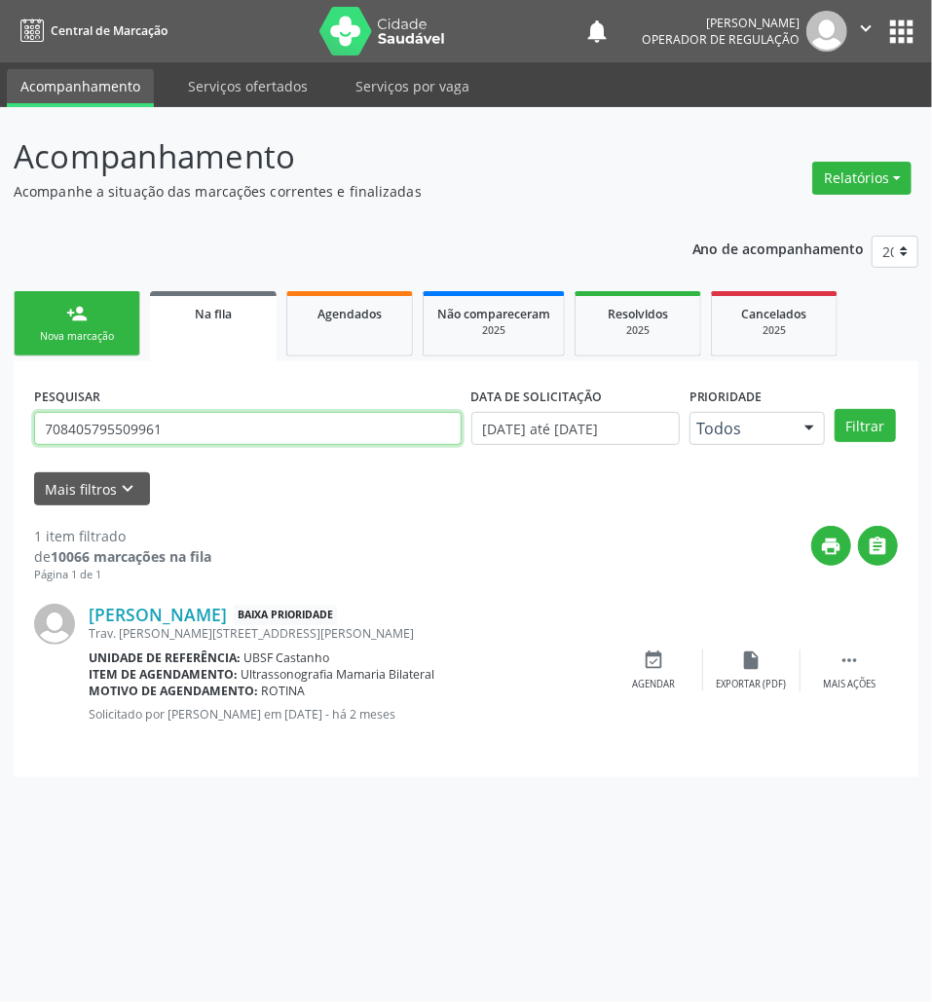
click at [162, 436] on input "708405795509961" at bounding box center [247, 428] width 427 height 33
type input "708608096366982"
click at [834, 409] on button "Filtrar" at bounding box center [864, 425] width 61 height 33
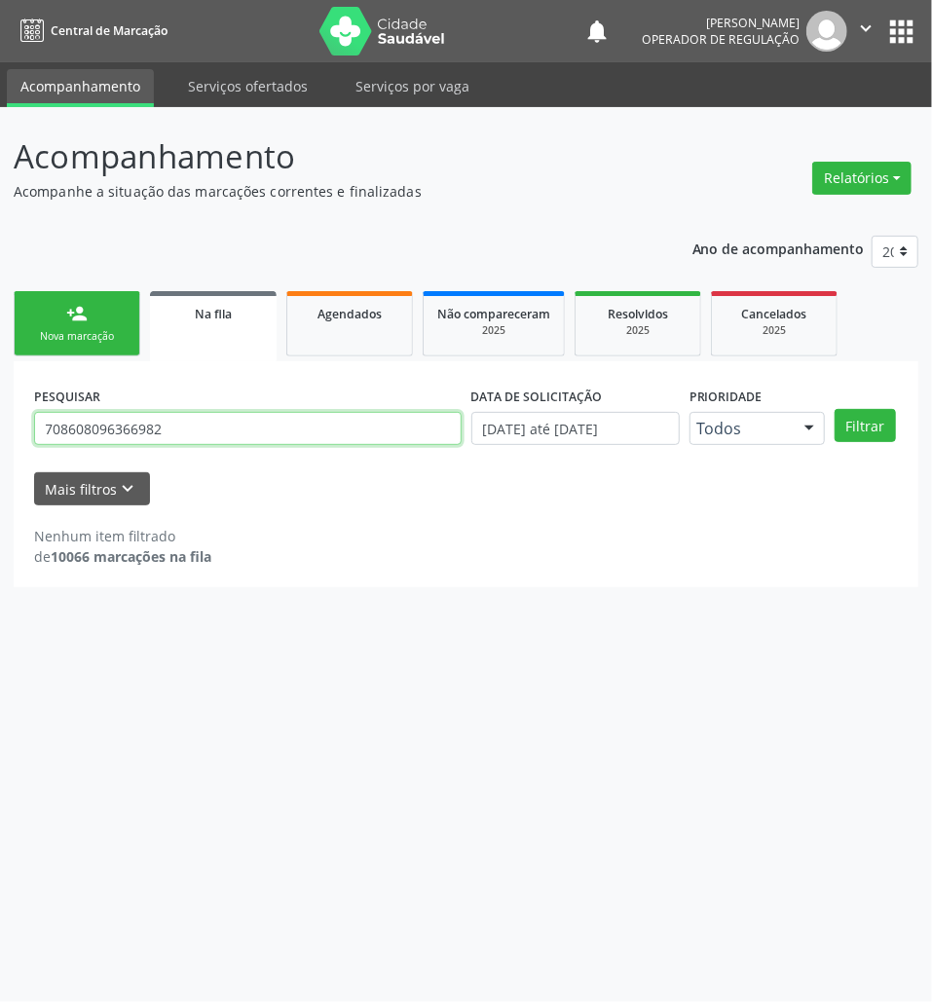
click at [179, 440] on input "708608096366982" at bounding box center [247, 428] width 427 height 33
click at [909, 35] on button "apps" at bounding box center [901, 32] width 34 height 34
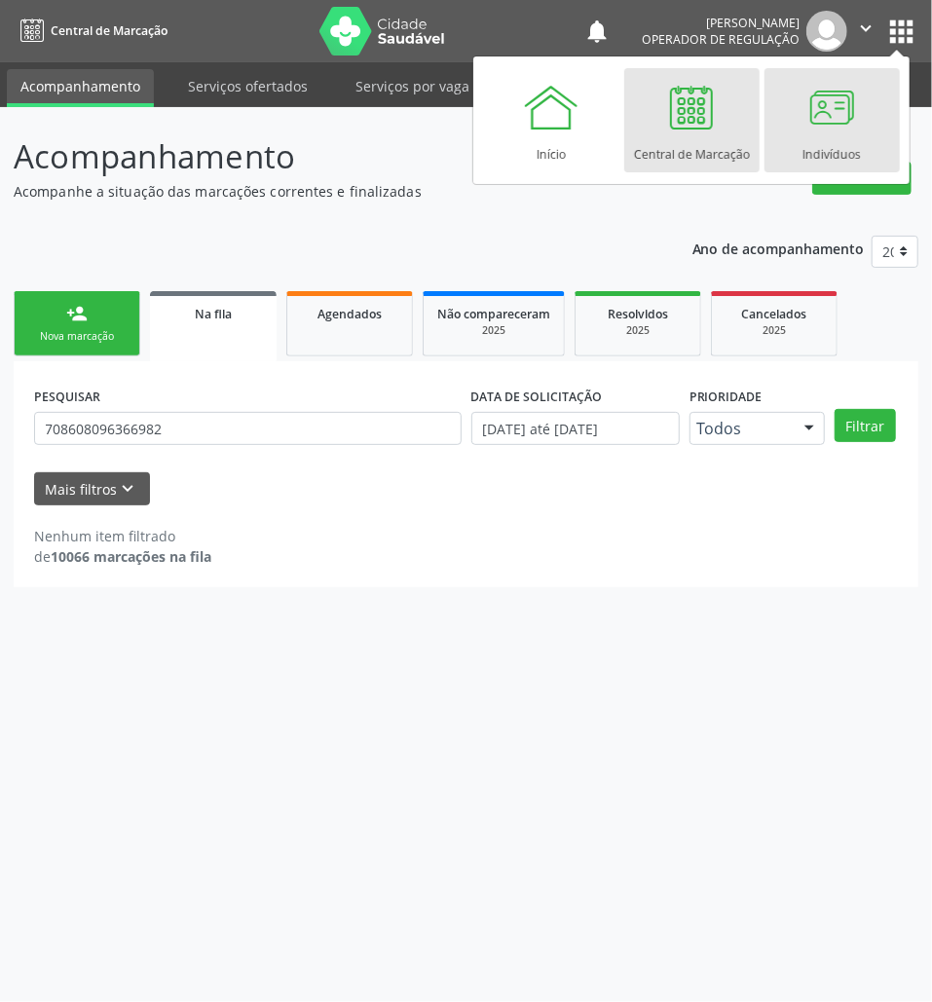
click at [816, 132] on div at bounding box center [831, 107] width 58 height 58
